Goal: Navigation & Orientation: Find specific page/section

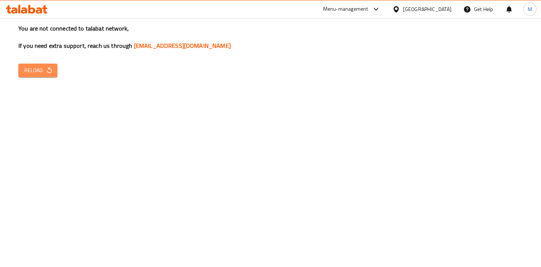
click at [38, 70] on span "Reload" at bounding box center [37, 70] width 27 height 9
click at [42, 71] on span "Reload" at bounding box center [37, 70] width 27 height 9
click at [22, 68] on button "Reload" at bounding box center [37, 71] width 39 height 14
click at [42, 70] on span "Reload" at bounding box center [37, 70] width 27 height 9
click at [50, 72] on icon "button" at bounding box center [49, 70] width 7 height 7
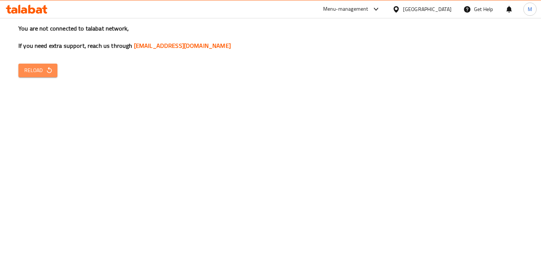
click at [29, 71] on span "Reload" at bounding box center [37, 70] width 27 height 9
